Goal: Transaction & Acquisition: Purchase product/service

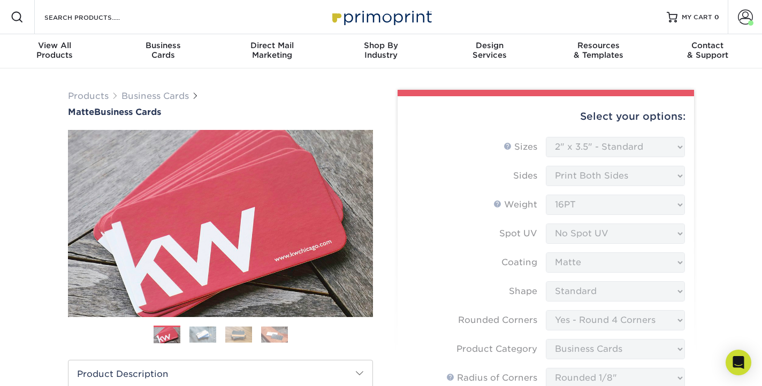
select select "2.00x3.50"
select select "7672df9e-0e0a-464d-8e1f-920c575e4da3"
select select "3b5148f1-0588-4f88-a218-97bcfdce65c1"
select select "589680c7-ee9a-431b-9d12-d7aeb1386a97"
select select "upload"
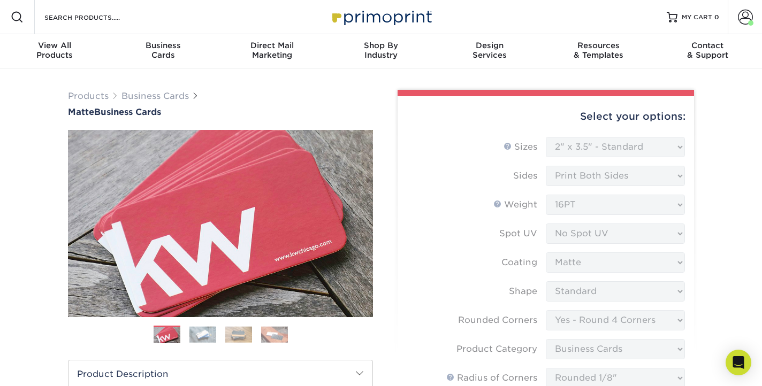
select select "250* – $39.00"
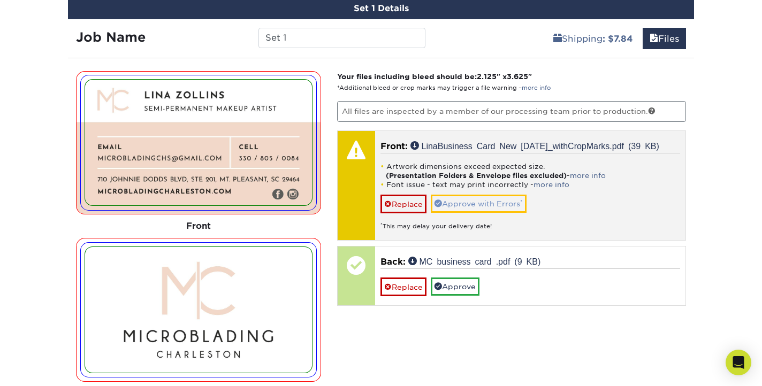
click at [488, 202] on link "Approve with Errors *" at bounding box center [479, 204] width 96 height 18
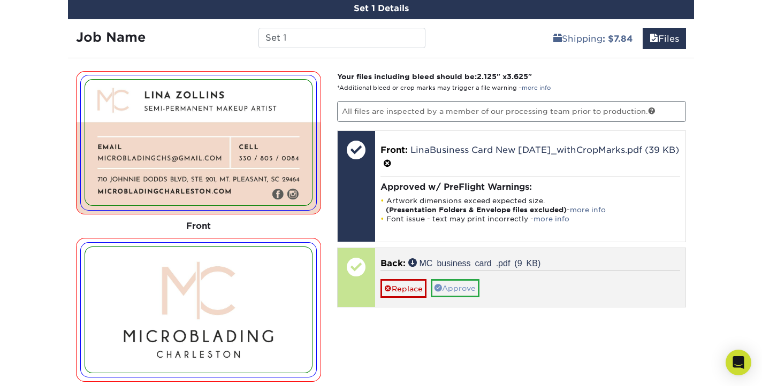
click at [475, 285] on link "Approve" at bounding box center [455, 288] width 49 height 18
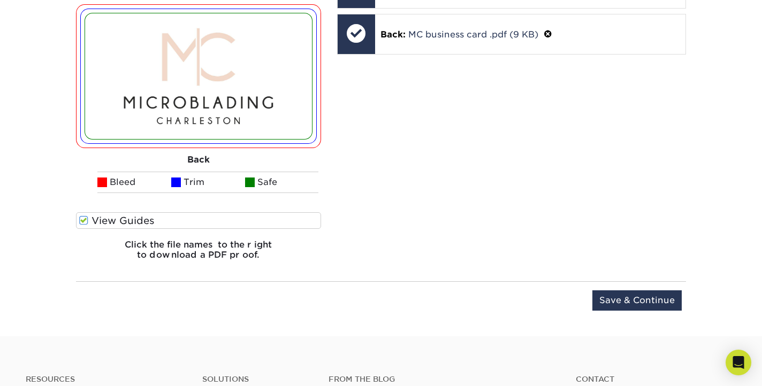
scroll to position [906, 0]
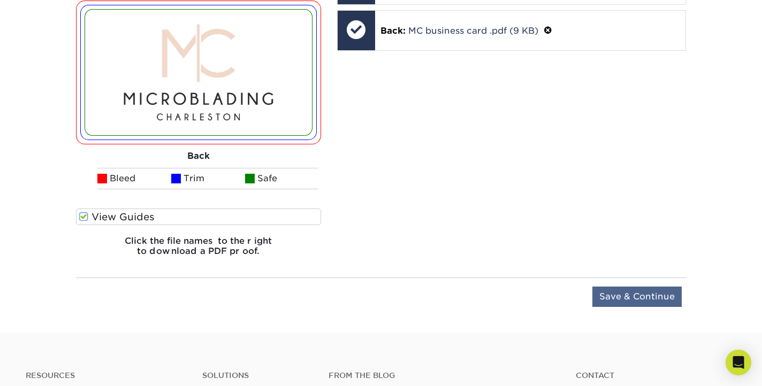
click at [672, 291] on input "Save & Continue" at bounding box center [636, 297] width 89 height 20
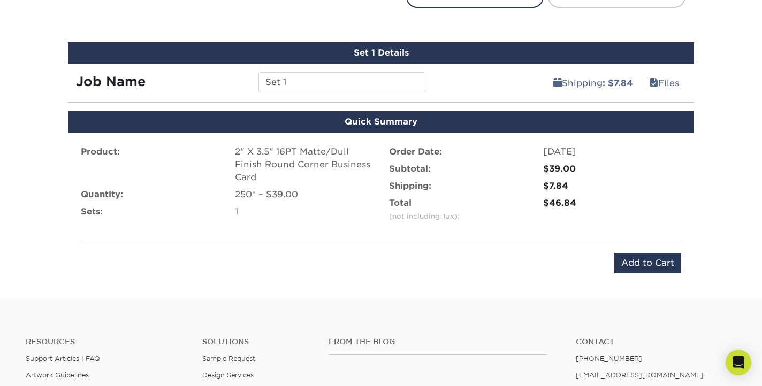
scroll to position [633, 0]
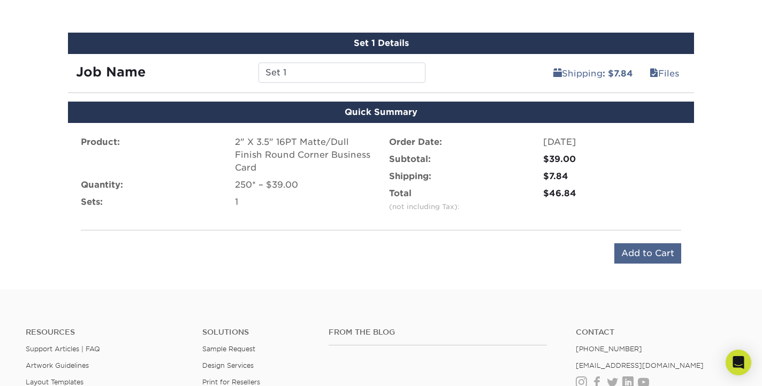
click at [640, 258] on input "Add to Cart" at bounding box center [647, 253] width 67 height 20
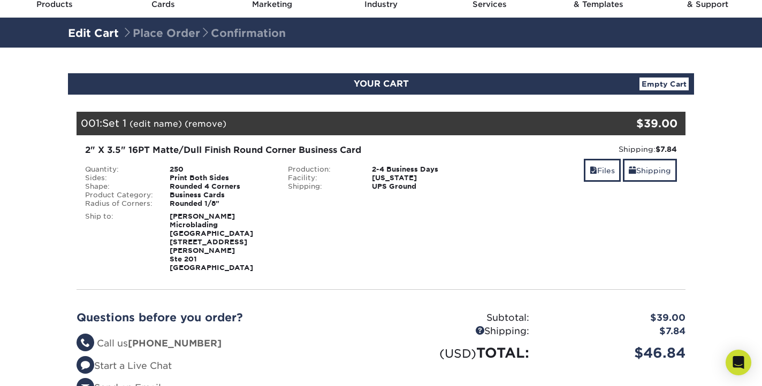
scroll to position [51, 0]
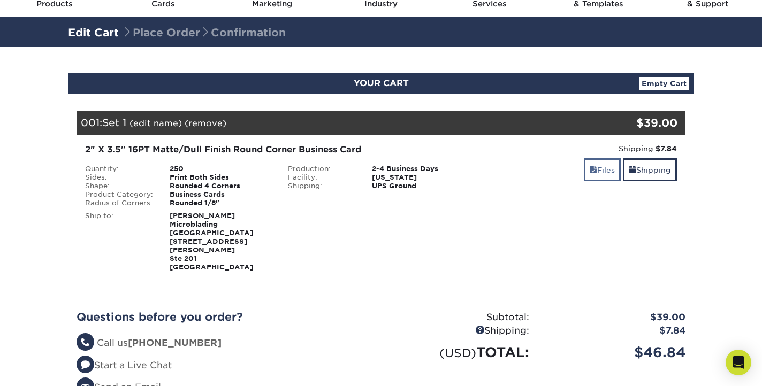
click at [609, 173] on link "Files" at bounding box center [602, 169] width 37 height 23
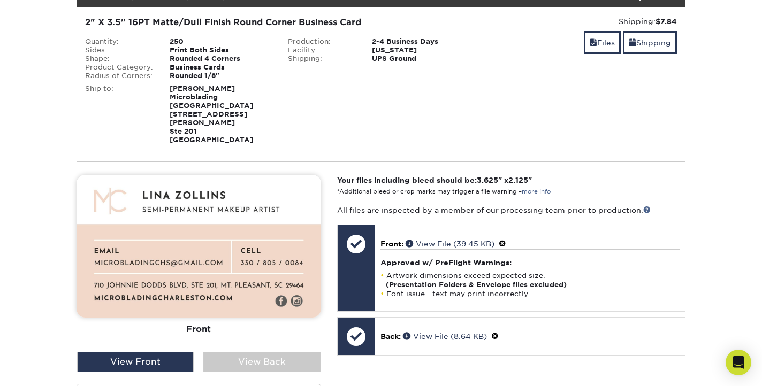
scroll to position [201, 0]
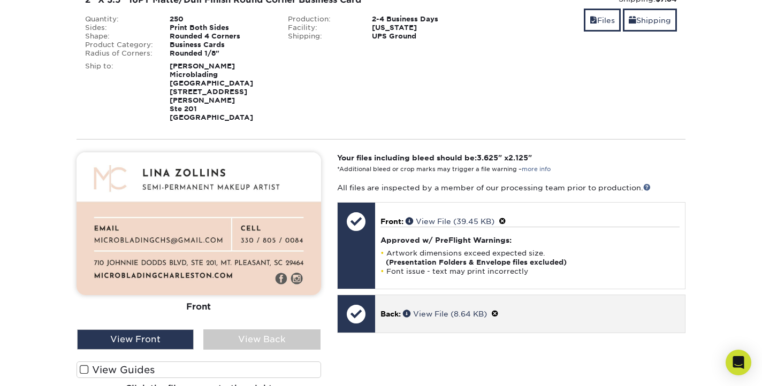
click at [519, 295] on div "Back: View File (8.64 KB)" at bounding box center [530, 313] width 310 height 37
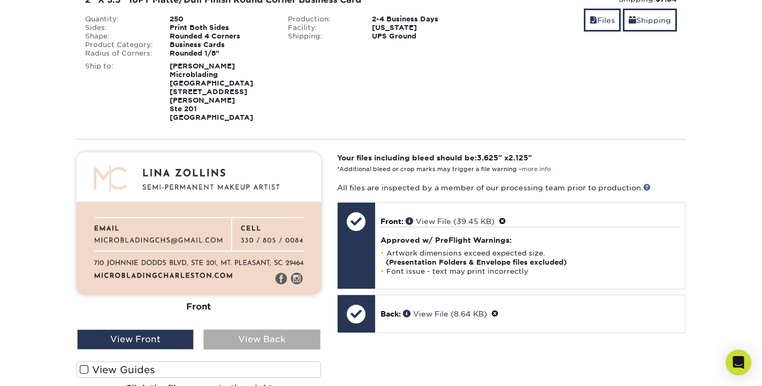
click at [268, 330] on div "View Back" at bounding box center [261, 340] width 117 height 20
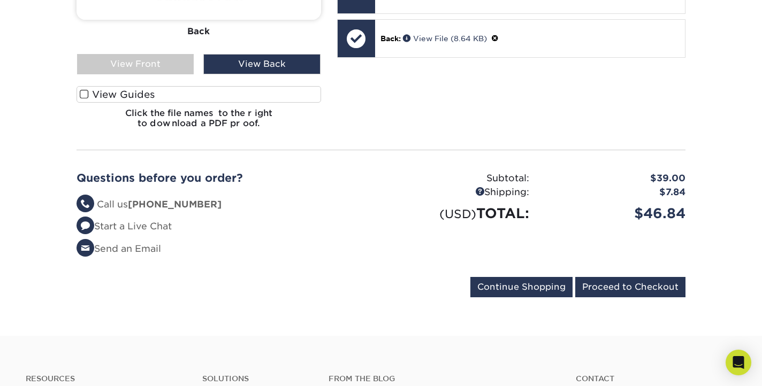
scroll to position [477, 0]
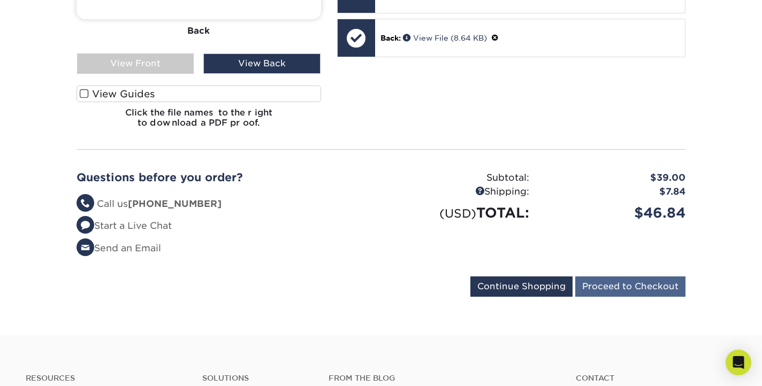
click at [620, 277] on input "Proceed to Checkout" at bounding box center [630, 287] width 110 height 20
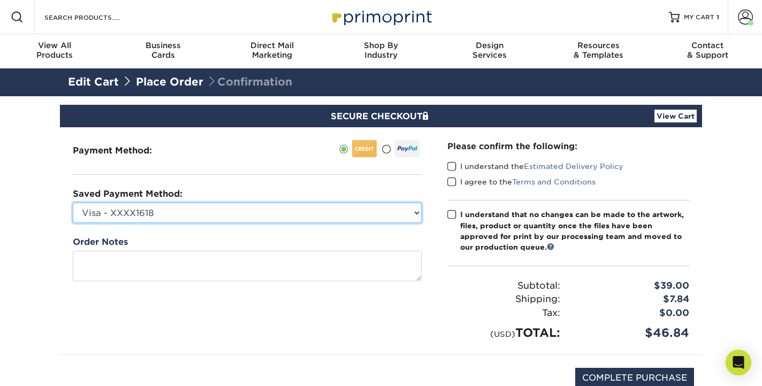
select select "72245"
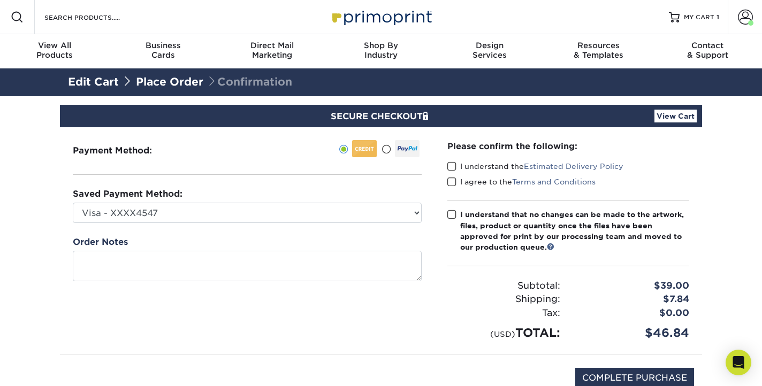
click at [449, 166] on span at bounding box center [451, 167] width 9 height 10
click at [0, 0] on input "I understand the Estimated Delivery Policy" at bounding box center [0, 0] width 0 height 0
click at [450, 183] on span at bounding box center [451, 182] width 9 height 10
click at [0, 0] on input "I agree to the Terms and Conditions" at bounding box center [0, 0] width 0 height 0
click at [450, 216] on span at bounding box center [451, 215] width 9 height 10
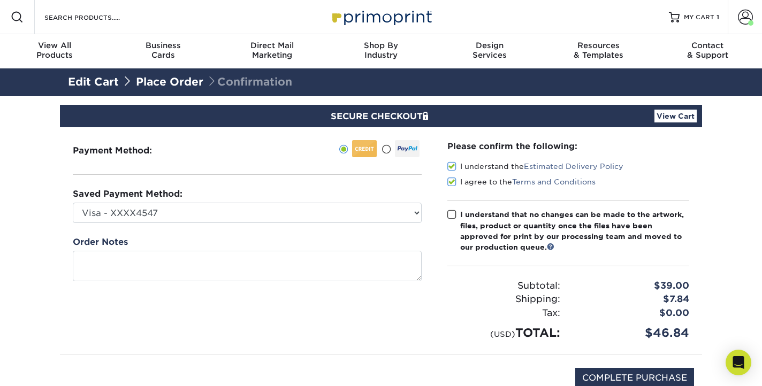
click at [0, 0] on input "I understand that no changes can be made to the artwork, files, product or quan…" at bounding box center [0, 0] width 0 height 0
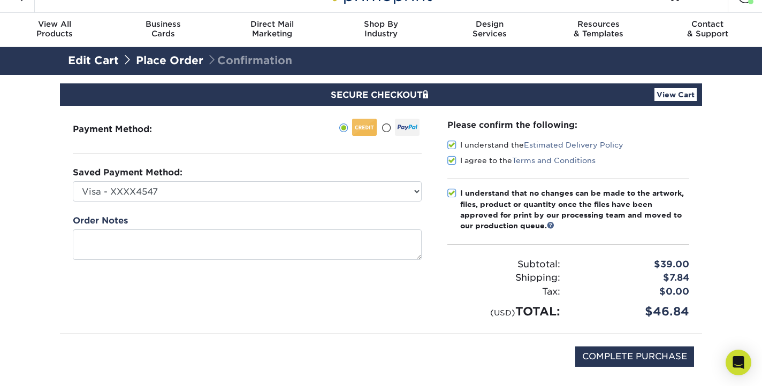
scroll to position [21, 0]
click at [618, 357] on input "COMPLETE PURCHASE" at bounding box center [634, 357] width 119 height 20
type input "PROCESSING, PLEASE WAIT..."
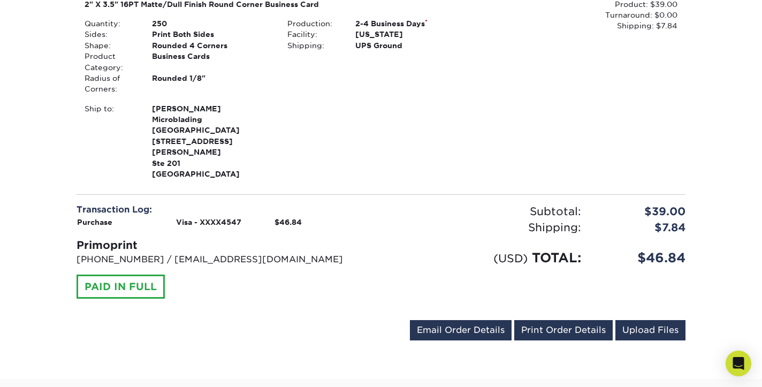
scroll to position [343, 0]
